Goal: Check status: Check status

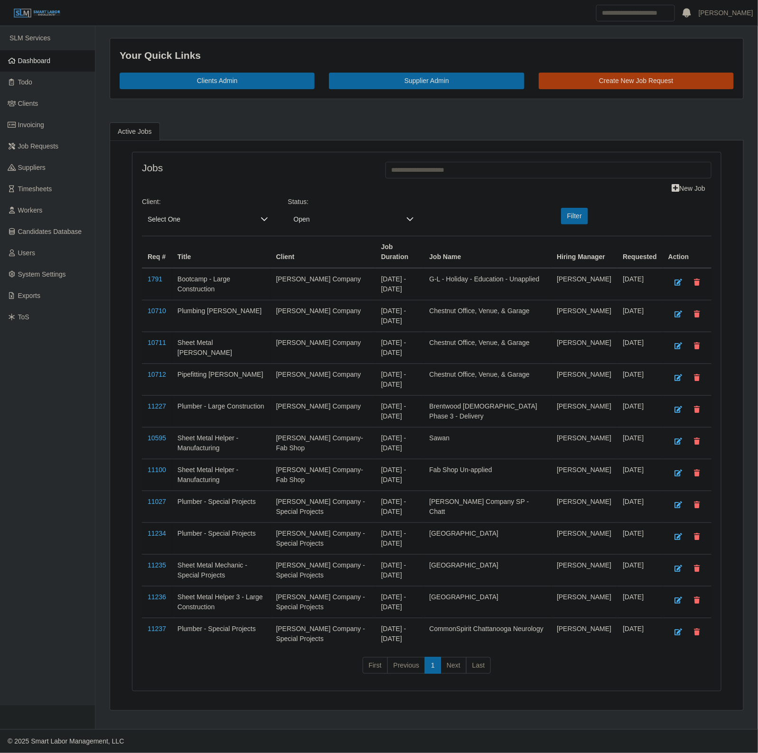
click at [199, 210] on div "Client: Select One" at bounding box center [208, 212] width 146 height 31
click at [197, 179] on div "Jobs" at bounding box center [256, 171] width 243 height 18
click at [338, 222] on span "Open" at bounding box center [344, 220] width 113 height 18
click at [333, 269] on ul "All Open Pending Approved Leadership Review Reviewed Closed" at bounding box center [353, 298] width 131 height 136
click at [333, 270] on li "Pending" at bounding box center [354, 279] width 128 height 18
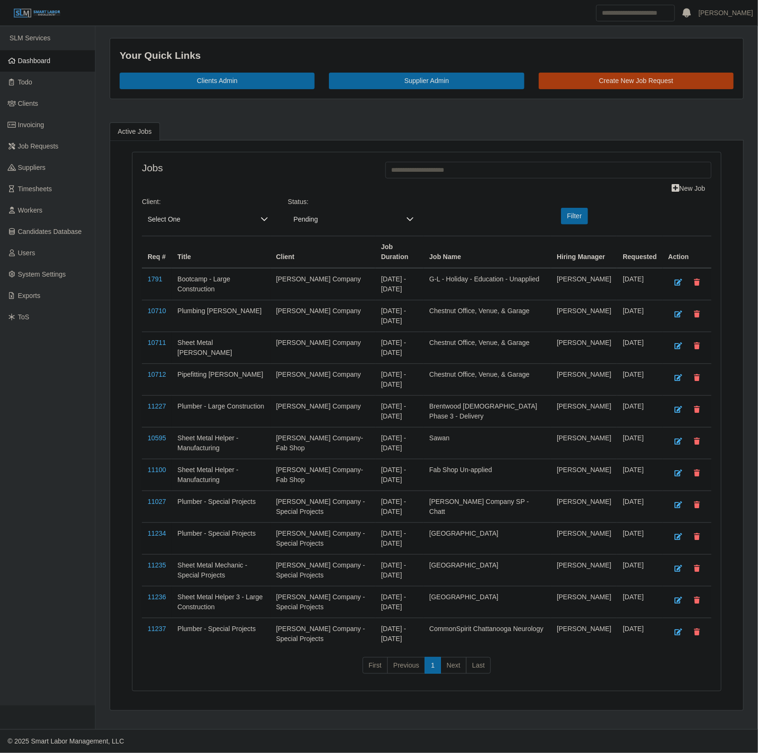
click at [328, 278] on td "[PERSON_NAME] Company" at bounding box center [322, 284] width 105 height 32
click at [585, 224] on button "Filter" at bounding box center [574, 216] width 27 height 17
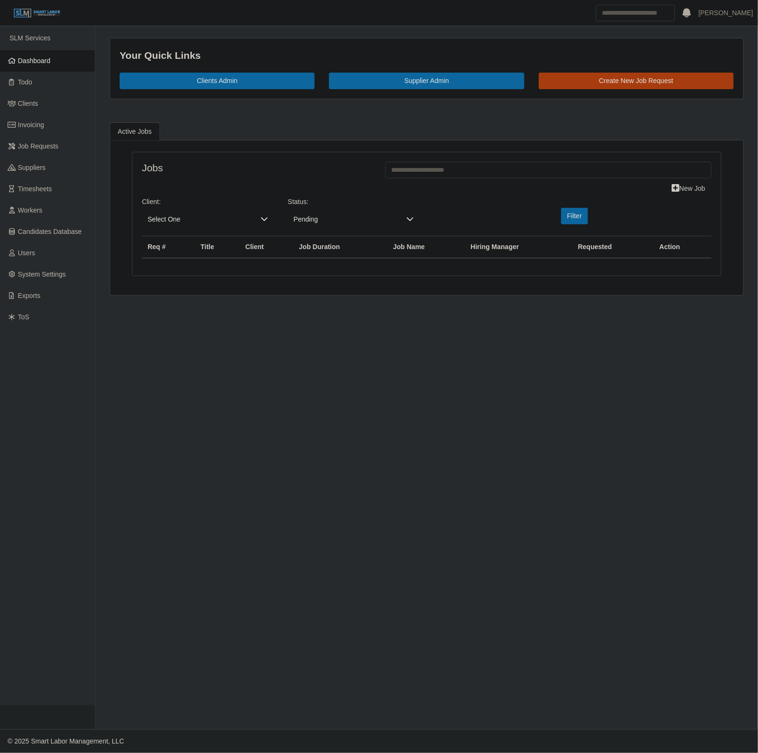
click at [368, 318] on main "Your Quick Links Clients Admin Supplier Admin Create New Job Request Active Job…" at bounding box center [426, 377] width 662 height 703
click at [22, 65] on link "Dashboard" at bounding box center [47, 60] width 95 height 21
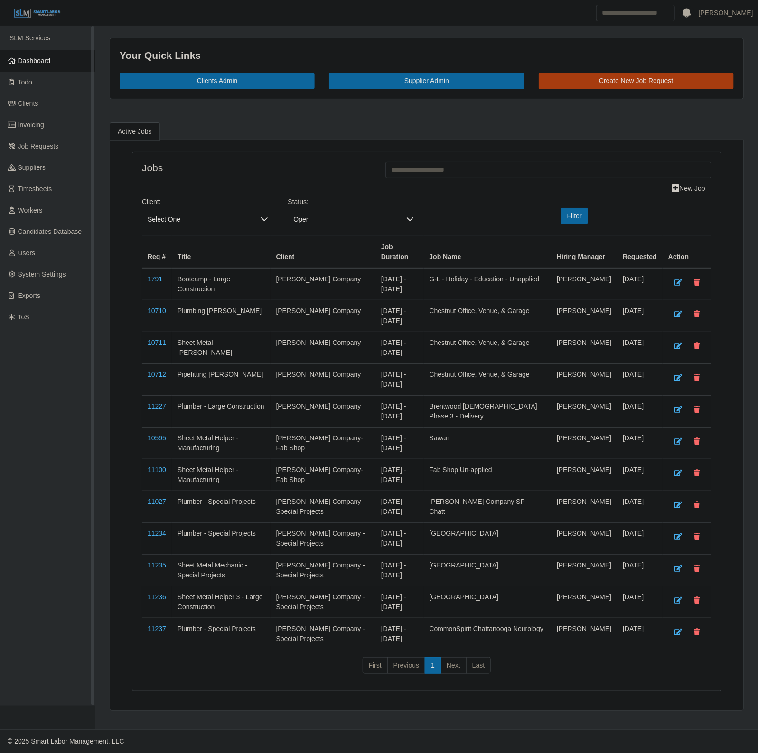
click at [71, 50] on link "Dashboard" at bounding box center [47, 60] width 95 height 21
